Goal: Task Accomplishment & Management: Manage account settings

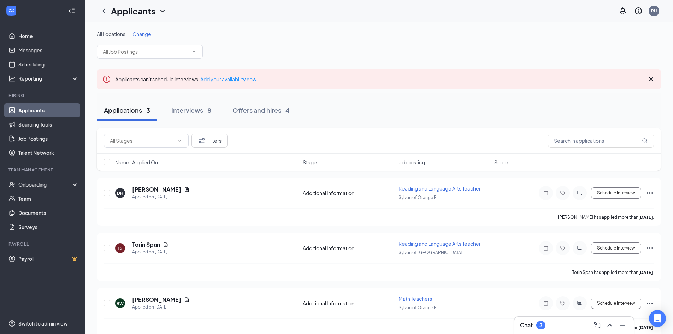
scroll to position [11, 0]
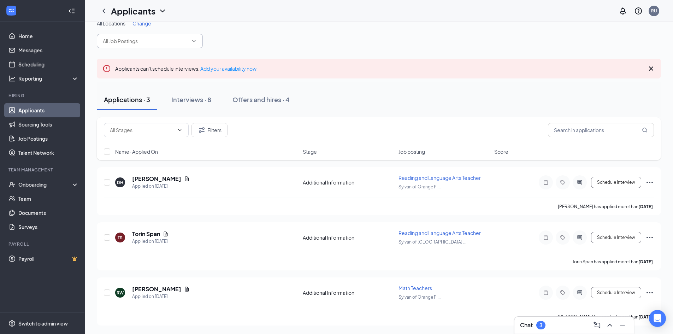
click at [194, 39] on icon "ChevronDown" at bounding box center [194, 41] width 6 height 6
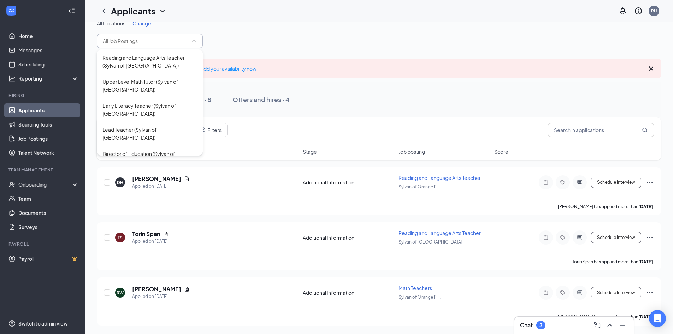
click at [194, 39] on icon "ChevronUp" at bounding box center [194, 41] width 6 height 6
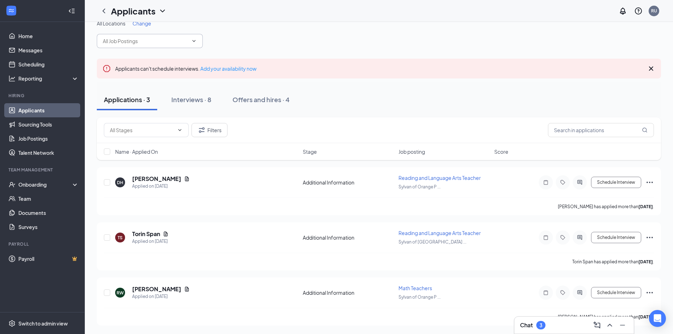
scroll to position [0, 0]
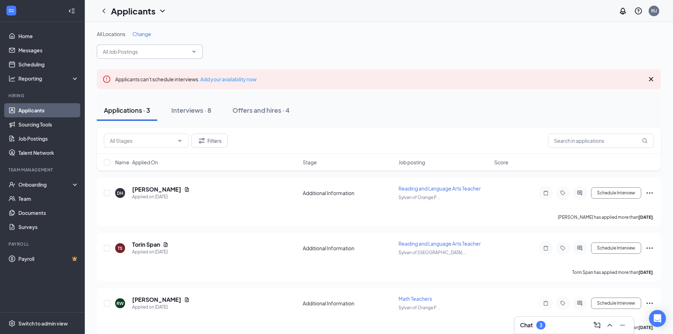
click at [148, 35] on span "Change" at bounding box center [141, 34] width 19 height 6
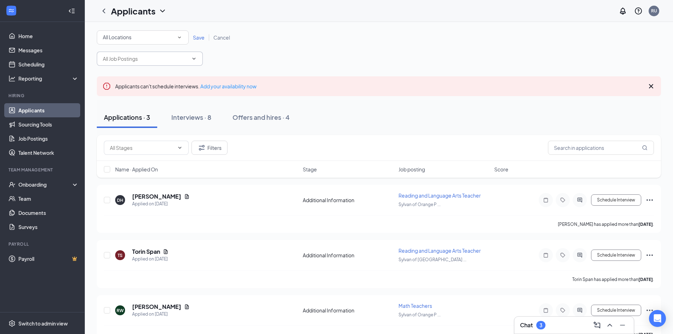
click at [201, 39] on span "Save" at bounding box center [199, 37] width 12 height 6
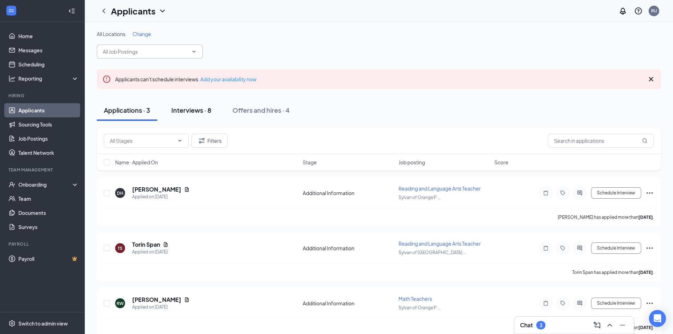
click at [196, 112] on div "Interviews · 8" at bounding box center [191, 110] width 40 height 9
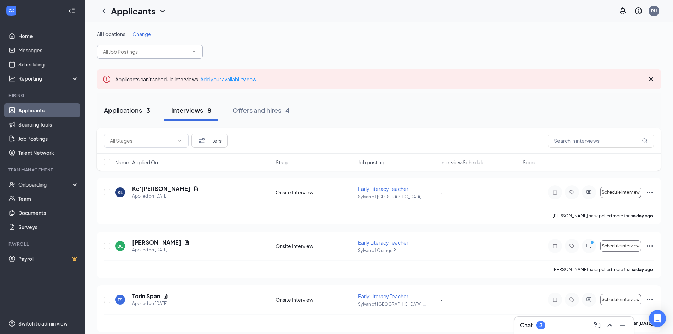
click at [126, 106] on div "Applications · 3" at bounding box center [127, 110] width 46 height 9
